Goal: Task Accomplishment & Management: Manage account settings

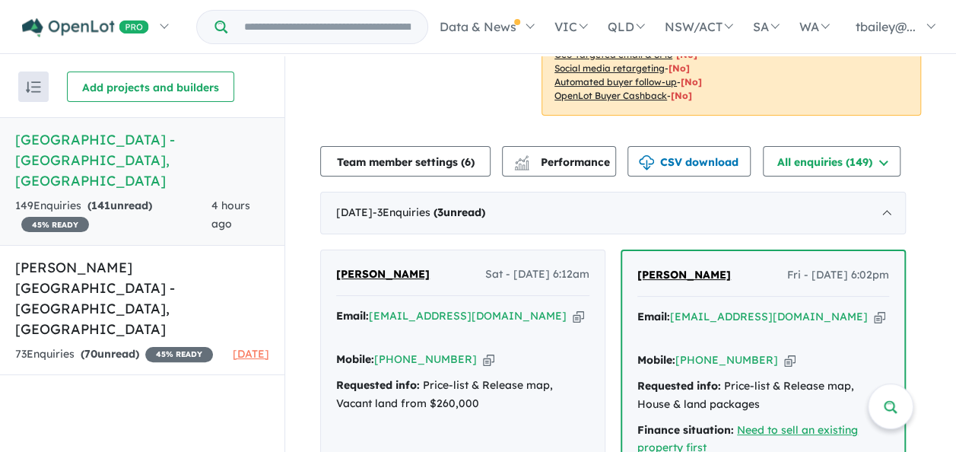
scroll to position [532, 0]
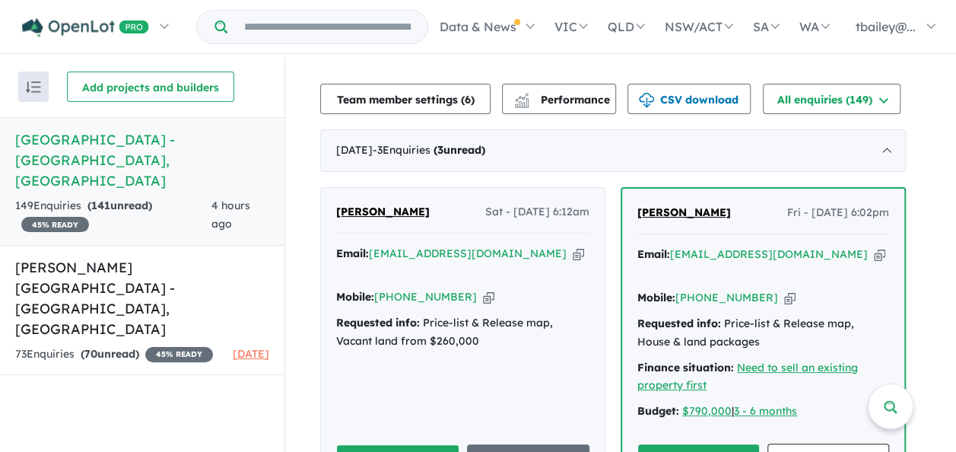
click at [263, 229] on div "[PERSON_NAME] Sat - [DATE] 6:12am Email: [EMAIL_ADDRESS][DOMAIN_NAME] Copied! M…" at bounding box center [463, 340] width 284 height 304
click at [263, 229] on button "Unread" at bounding box center [397, 460] width 123 height 33
click at [263, 229] on div "[PERSON_NAME] Sat - [DATE] 6:12am Email: [EMAIL_ADDRESS][DOMAIN_NAME] Copied! M…" at bounding box center [463, 340] width 284 height 304
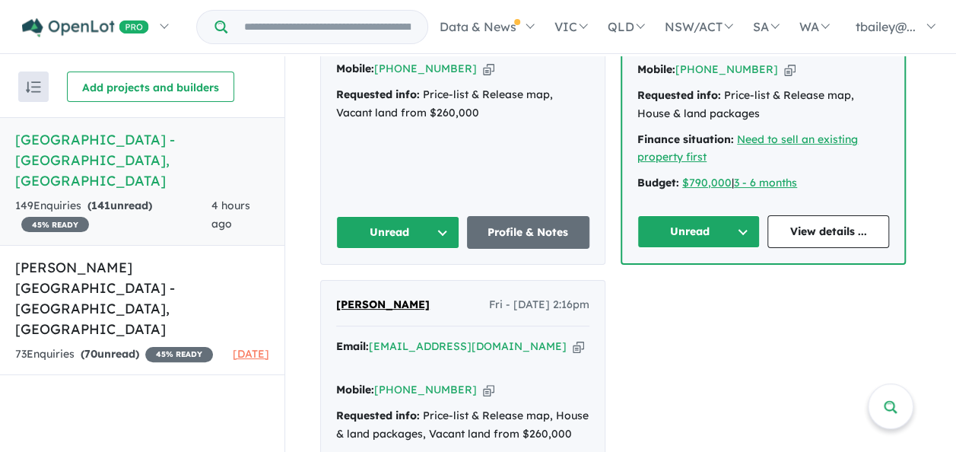
click at [263, 216] on button "Unread" at bounding box center [397, 232] width 123 height 33
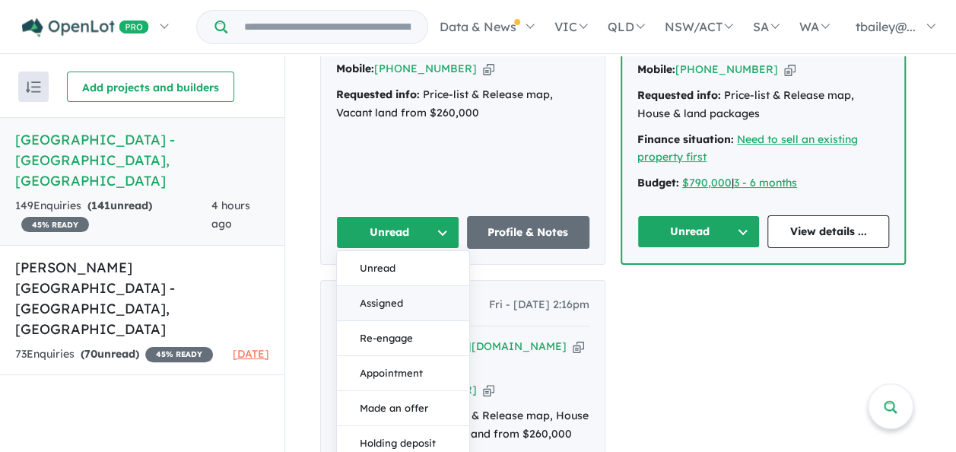
click at [263, 229] on button "Assigned" at bounding box center [403, 303] width 132 height 35
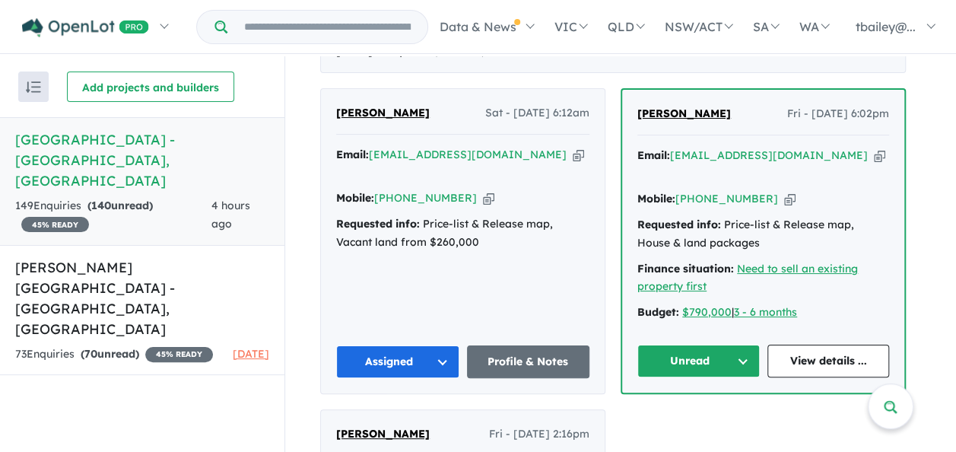
scroll to position [608, 0]
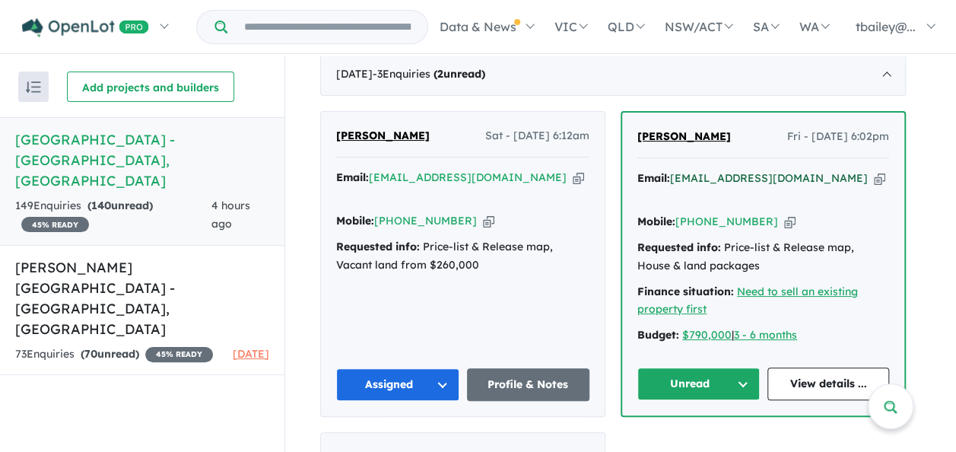
click at [263, 171] on a%20Huntlee%20Estate%20-%20North%20Rothbury"] "[EMAIL_ADDRESS][DOMAIN_NAME]" at bounding box center [769, 178] width 198 height 14
click at [263, 229] on button "Unread" at bounding box center [698, 383] width 122 height 33
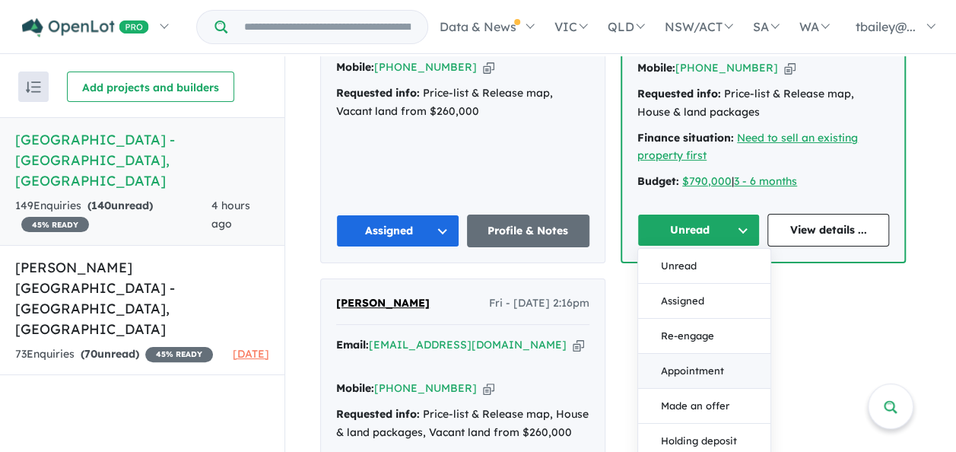
scroll to position [760, 0]
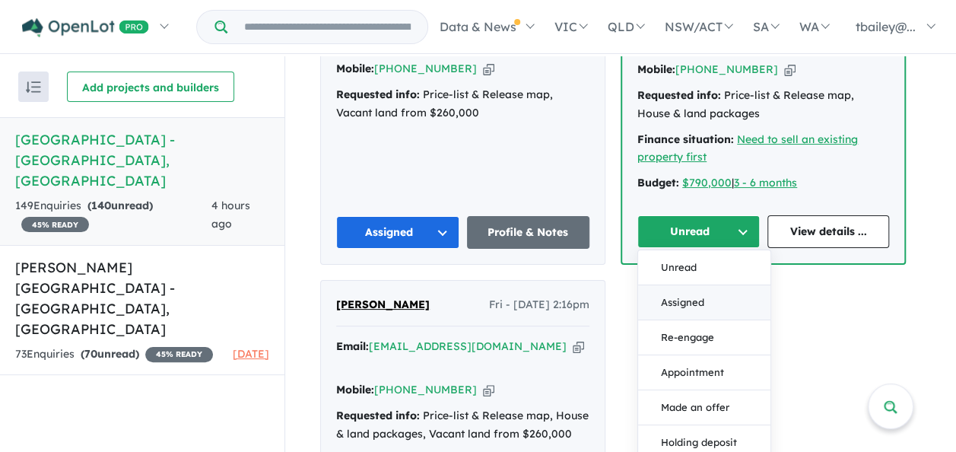
click at [263, 229] on button "Assigned" at bounding box center [704, 302] width 132 height 35
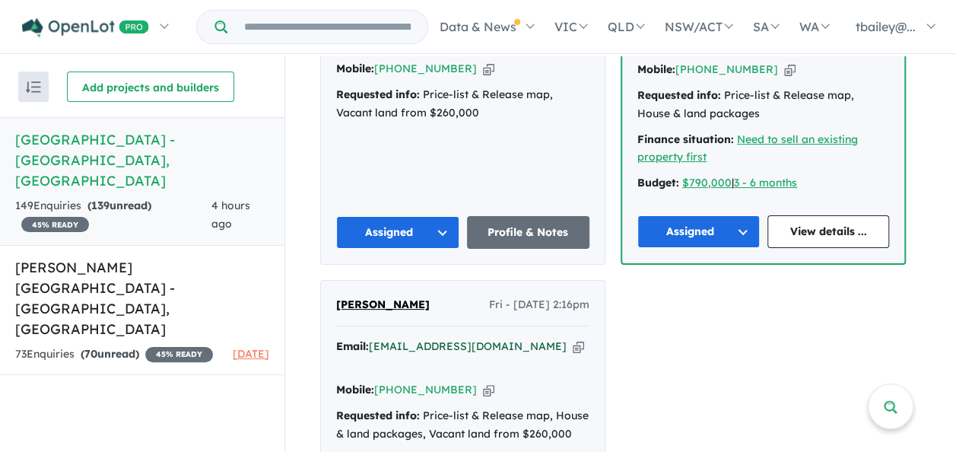
click at [263, 229] on a%20Huntlee%20Estate%20-%20North%20Rothbury"] "[EMAIL_ADDRESS][DOMAIN_NAME]" at bounding box center [468, 346] width 198 height 14
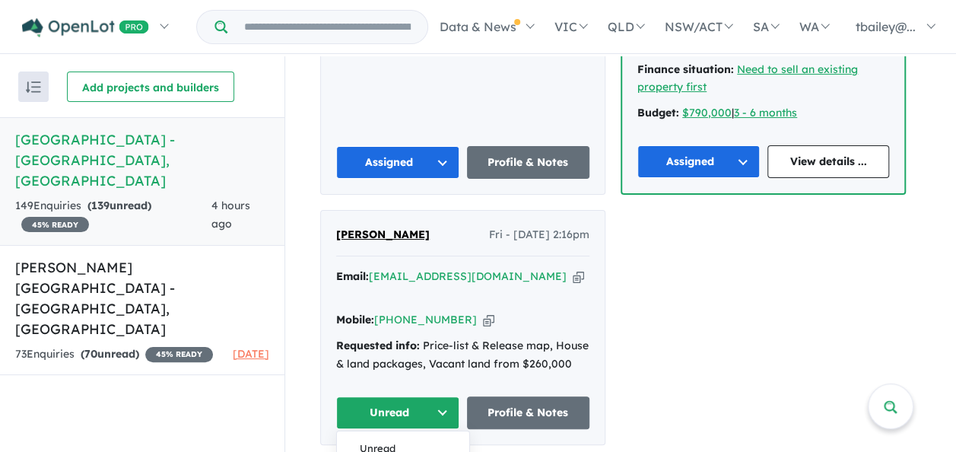
scroll to position [912, 0]
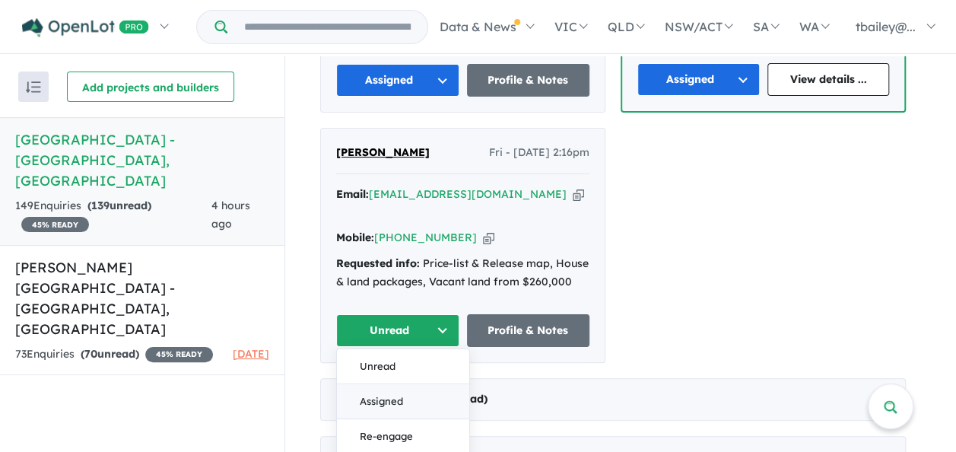
click at [263, 229] on button "Assigned" at bounding box center [403, 400] width 132 height 35
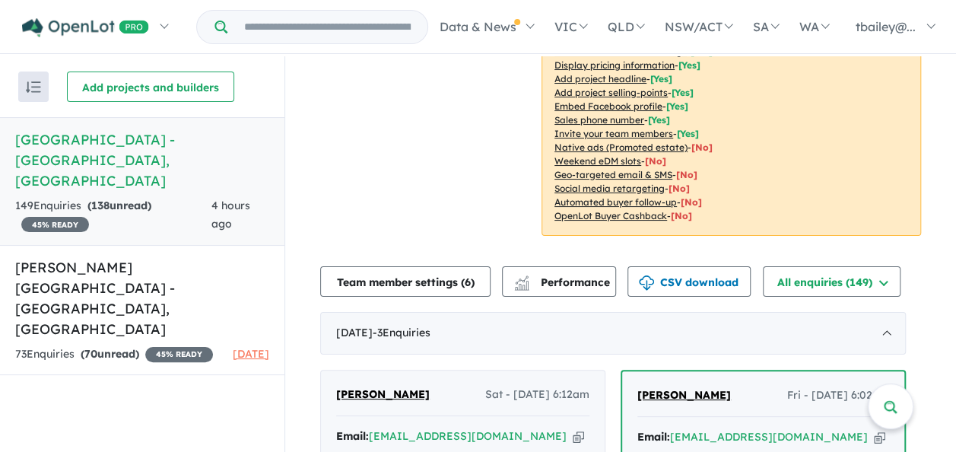
scroll to position [304, 0]
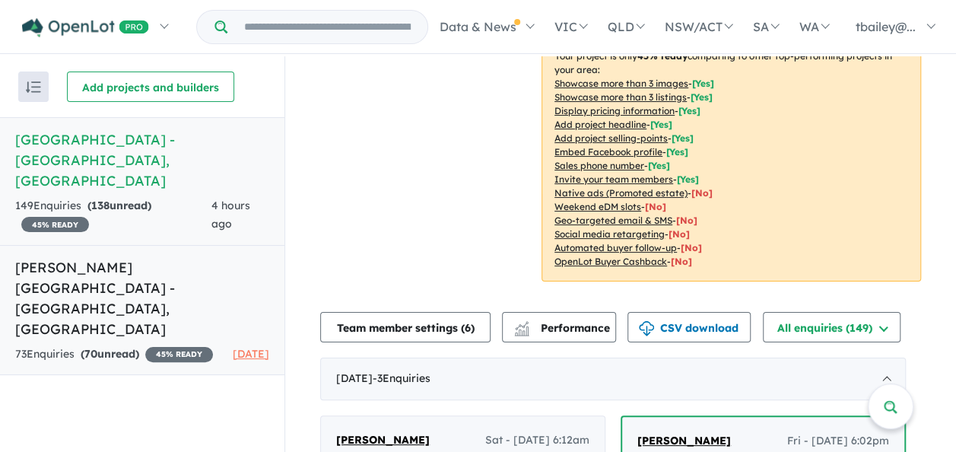
click at [114, 229] on link "[PERSON_NAME][GEOGRAPHIC_DATA] - [GEOGRAPHIC_DATA] , [GEOGRAPHIC_DATA] 73 Enqui…" at bounding box center [142, 310] width 284 height 131
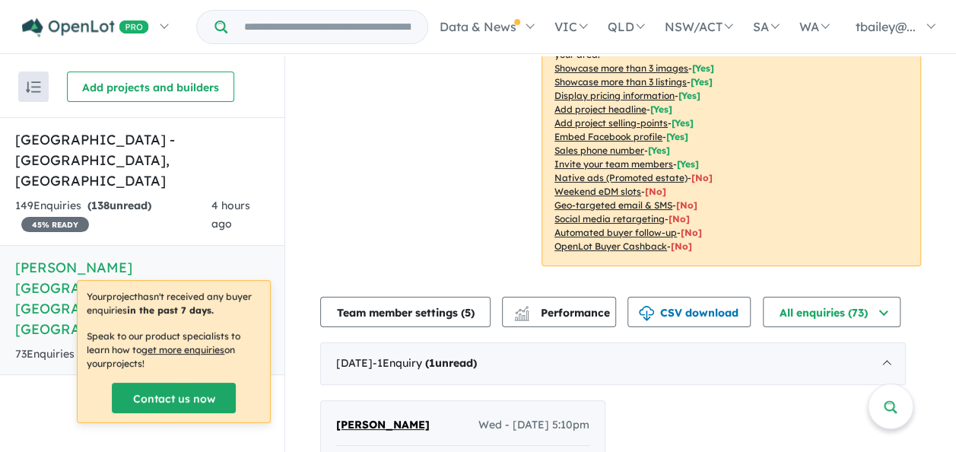
scroll to position [456, 0]
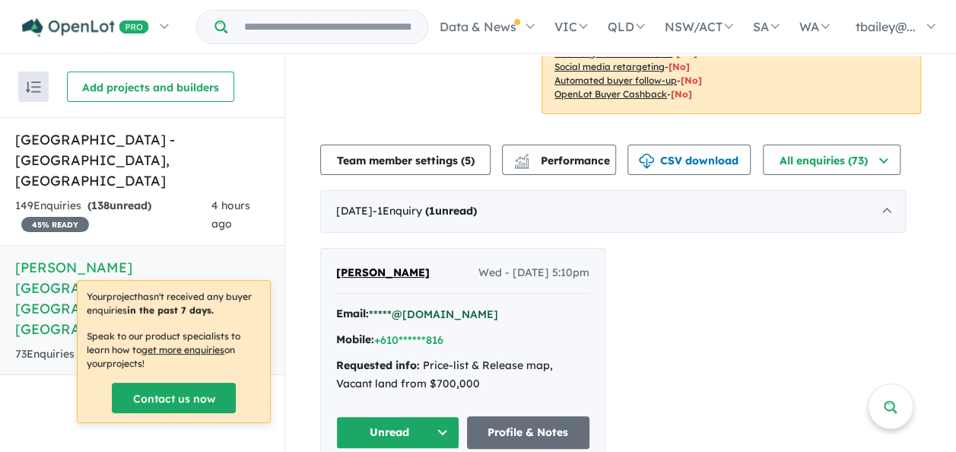
click at [263, 229] on button "*****@[DOMAIN_NAME]" at bounding box center [433, 314] width 129 height 16
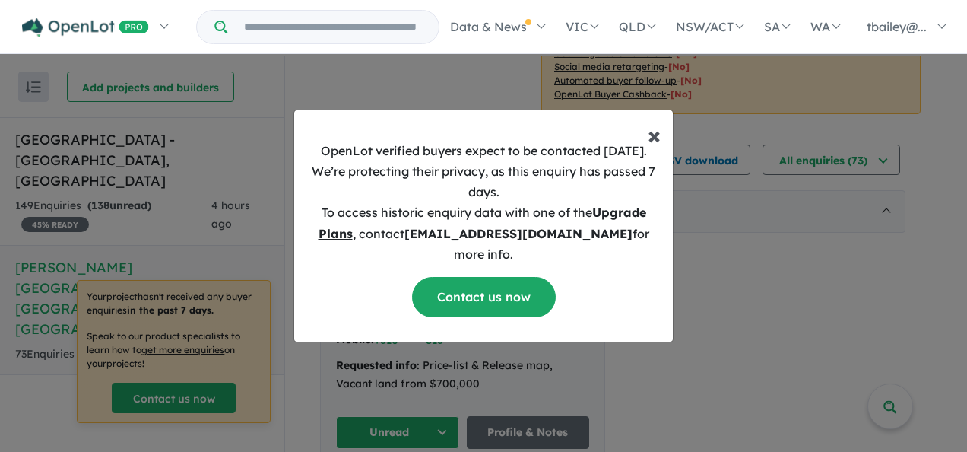
click at [263, 146] on span "×" at bounding box center [654, 134] width 13 height 30
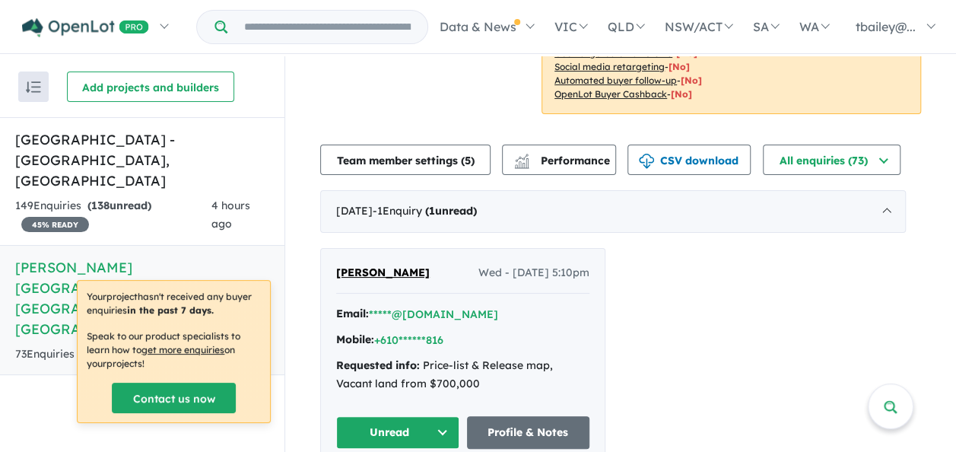
scroll to position [684, 0]
